Goal: Task Accomplishment & Management: Manage account settings

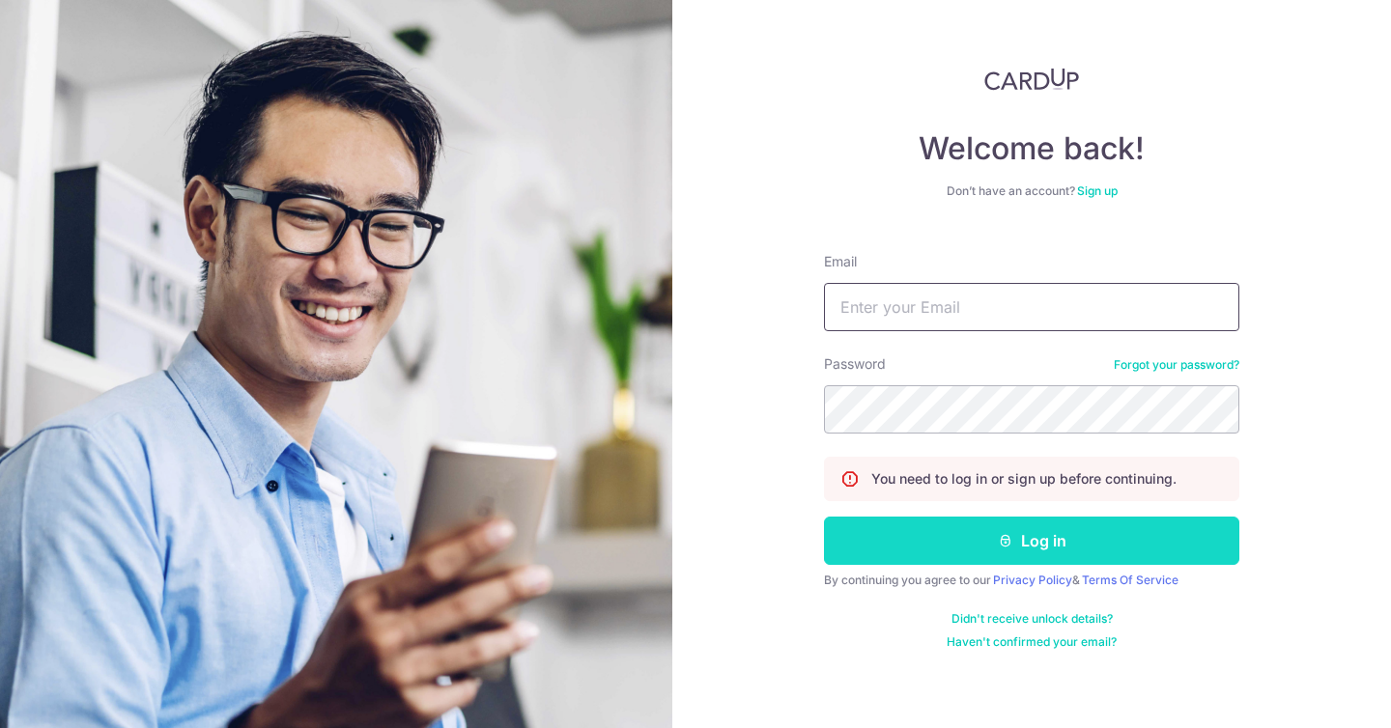
type input "[EMAIL_ADDRESS][DOMAIN_NAME]"
click at [1042, 554] on button "Log in" at bounding box center [1031, 541] width 415 height 48
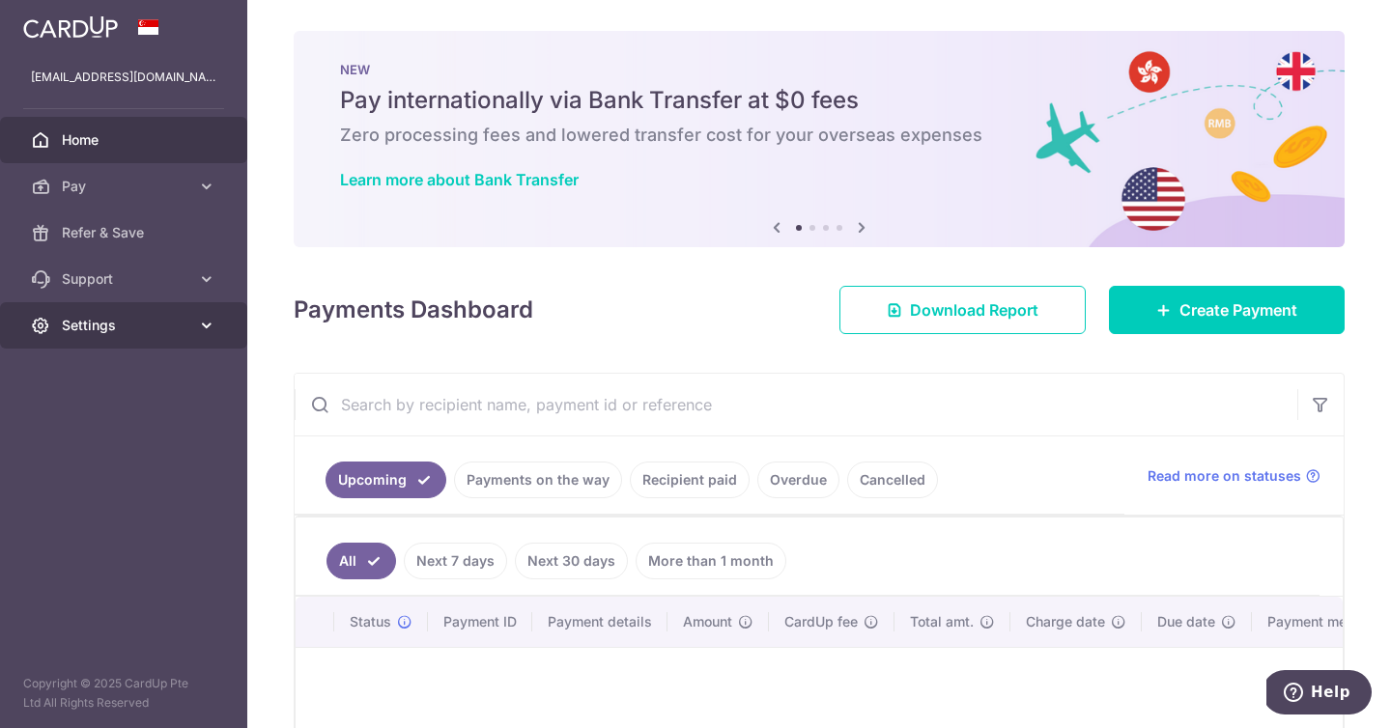
click at [185, 319] on span "Settings" at bounding box center [126, 325] width 128 height 19
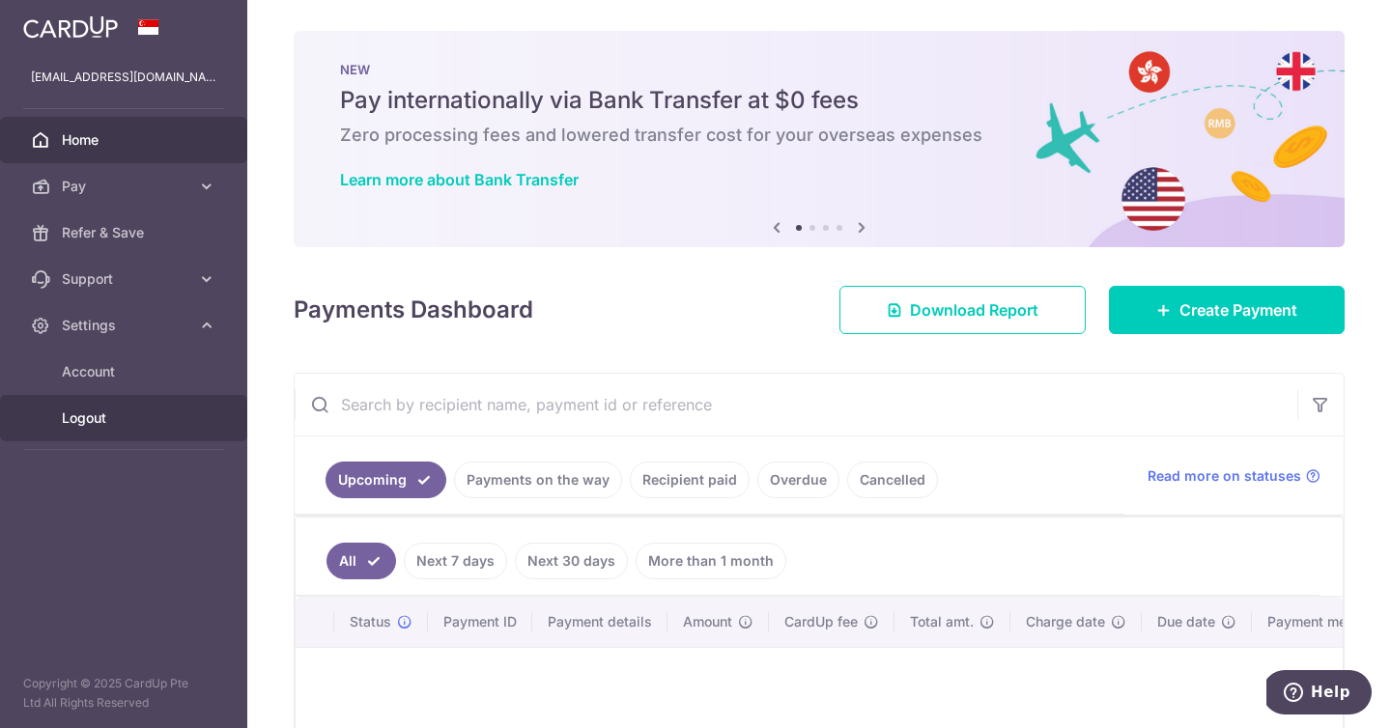
click at [109, 417] on span "Logout" at bounding box center [126, 418] width 128 height 19
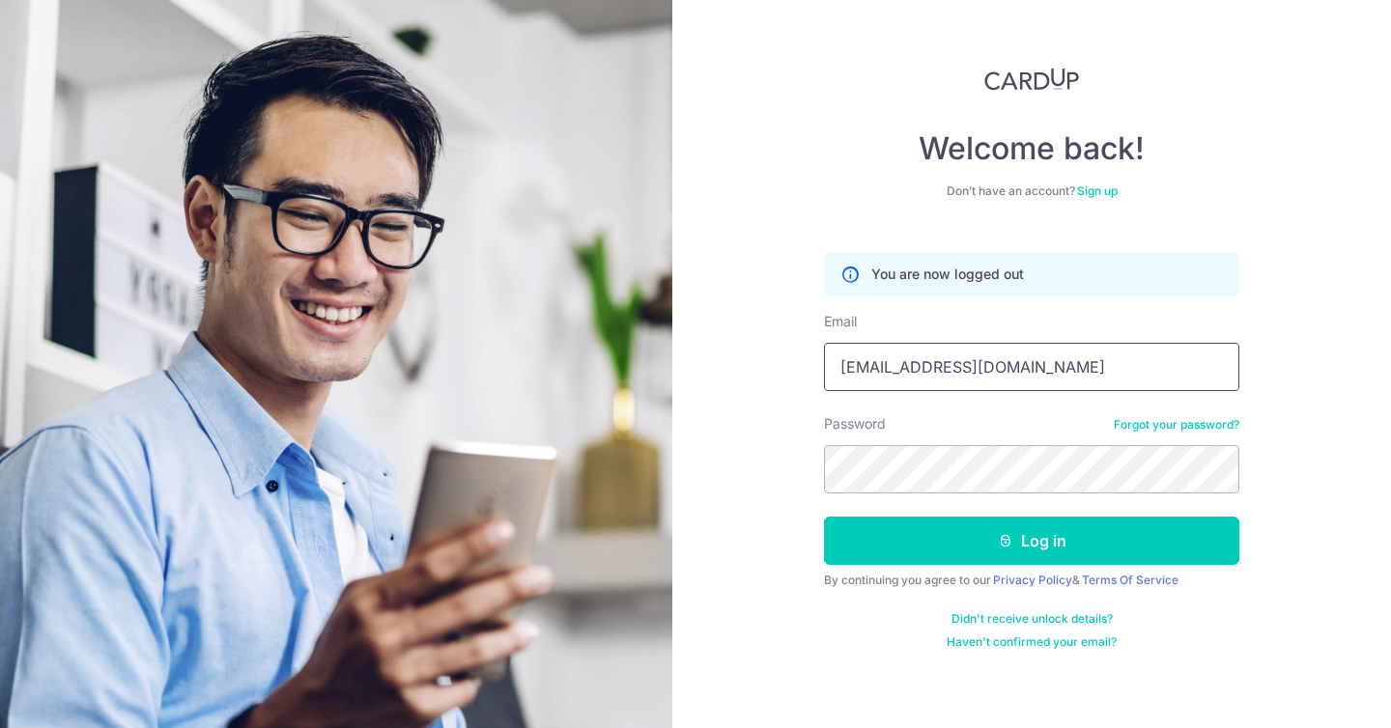
click at [921, 365] on input "[EMAIL_ADDRESS][DOMAIN_NAME]" at bounding box center [1031, 367] width 415 height 48
type input "wirawan@tiojaya.com"
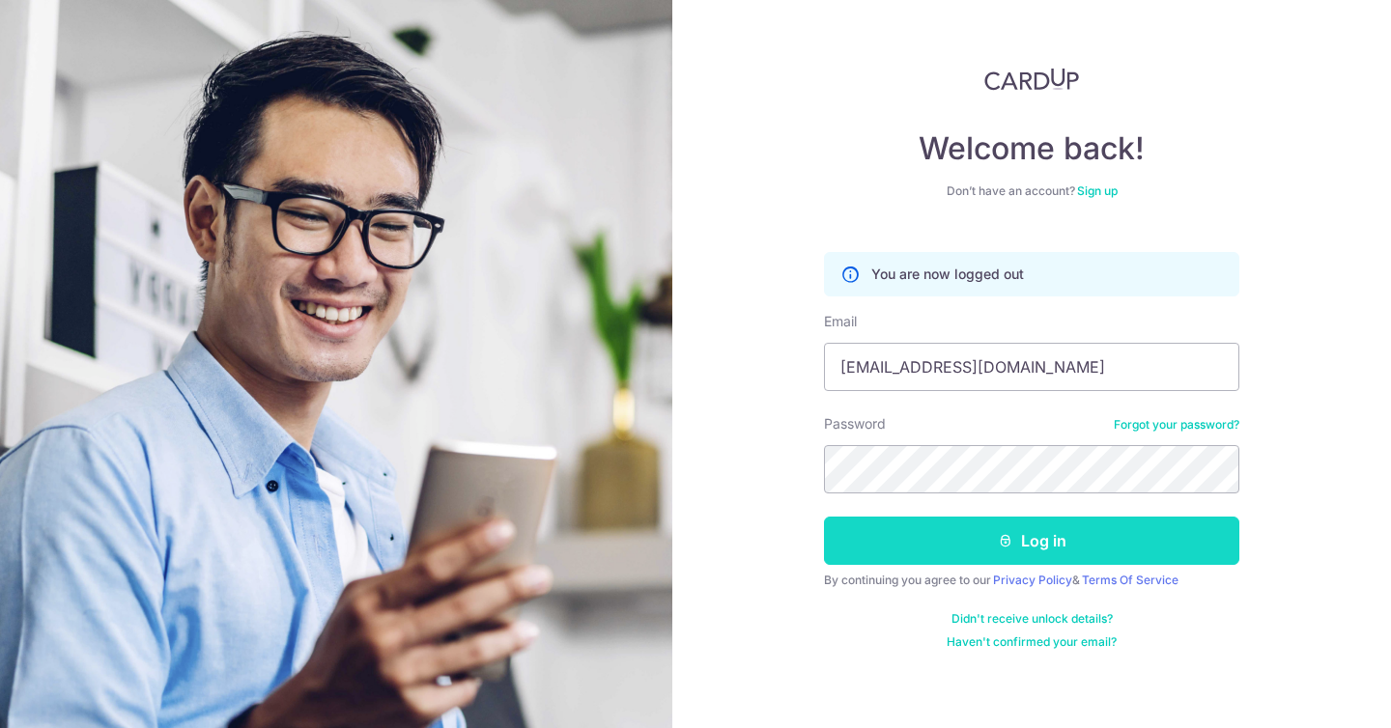
click at [945, 554] on button "Log in" at bounding box center [1031, 541] width 415 height 48
